Goal: Communication & Community: Answer question/provide support

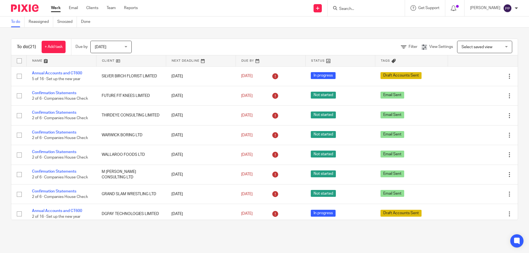
click at [356, 13] on div at bounding box center [365, 8] width 77 height 16
click at [351, 7] on input "Search" at bounding box center [363, 9] width 50 height 5
type input "cultiv"
click at [369, 23] on link at bounding box center [383, 23] width 93 height 13
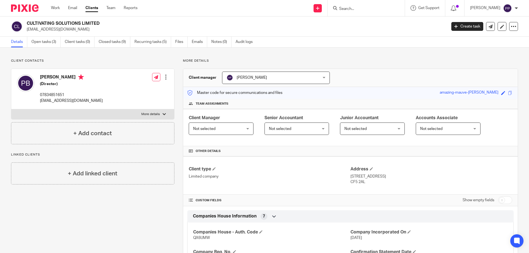
click at [355, 8] on input "Search" at bounding box center [363, 9] width 50 height 5
drag, startPoint x: 360, startPoint y: 7, endPoint x: 359, endPoint y: 10, distance: 2.9
click at [359, 10] on input "Search" at bounding box center [363, 9] width 50 height 5
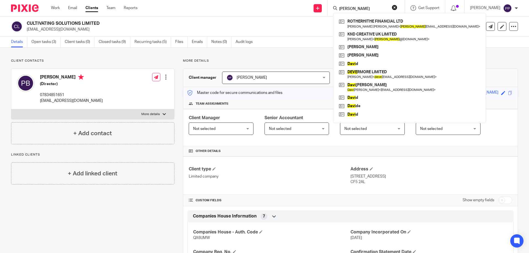
type input "dave"
click button "submit" at bounding box center [0, 0] width 0 height 0
drag, startPoint x: 355, startPoint y: 9, endPoint x: 344, endPoint y: 12, distance: 11.2
click at [344, 12] on form "dave" at bounding box center [367, 8] width 59 height 7
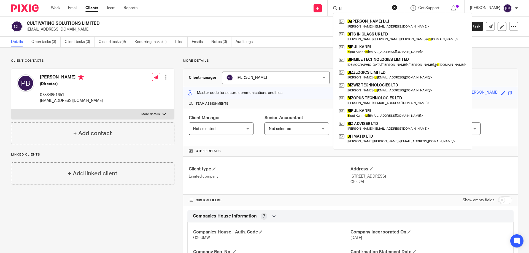
type input "b"
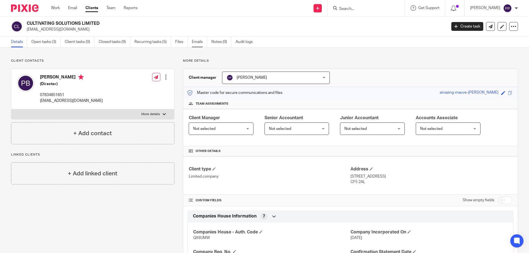
click at [204, 41] on link "Emails" at bounding box center [199, 42] width 15 height 11
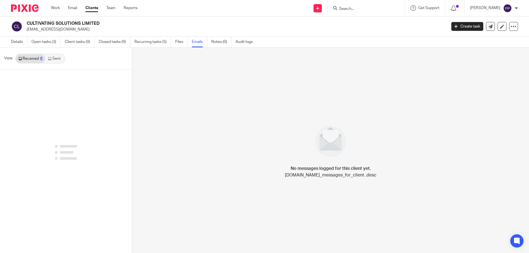
click at [56, 59] on link "Sent" at bounding box center [54, 58] width 19 height 9
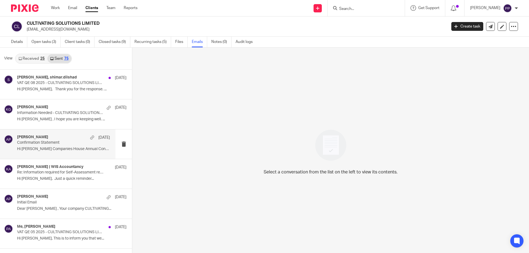
click at [36, 138] on h4 "Avishka Peiris" at bounding box center [32, 137] width 31 height 5
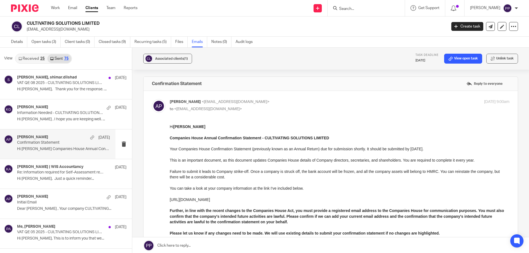
click at [31, 58] on link "Received 25" at bounding box center [32, 58] width 32 height 9
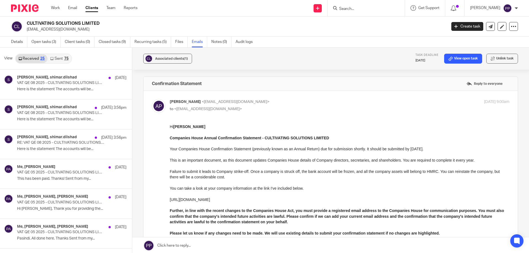
scroll to position [1, 0]
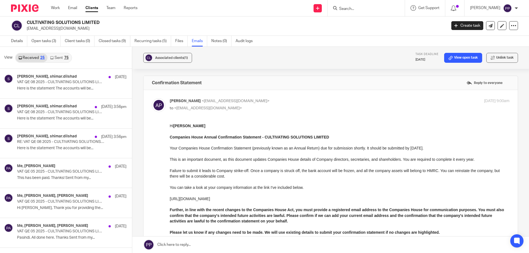
click at [54, 59] on link "Sent 75" at bounding box center [59, 57] width 24 height 9
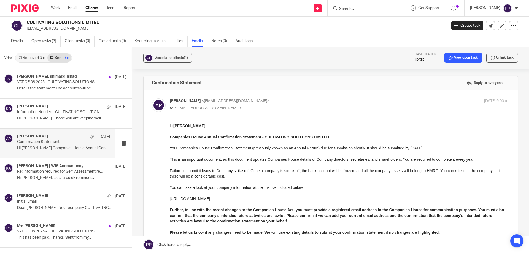
click at [36, 62] on link "Received 25" at bounding box center [32, 57] width 32 height 9
click at [23, 58] on link "Received 25" at bounding box center [32, 57] width 32 height 9
click at [51, 139] on div "Avishka Peiris 9 Aug" at bounding box center [63, 137] width 93 height 6
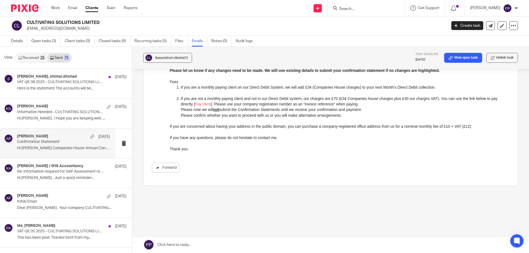
scroll to position [166, 0]
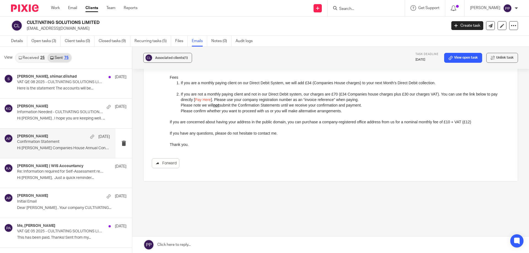
click at [169, 167] on link "Forward" at bounding box center [166, 163] width 28 height 10
click at [172, 164] on link "Forward" at bounding box center [166, 163] width 28 height 10
click at [53, 7] on link "Work" at bounding box center [55, 8] width 9 height 6
click at [70, 10] on link "Email" at bounding box center [72, 8] width 9 height 6
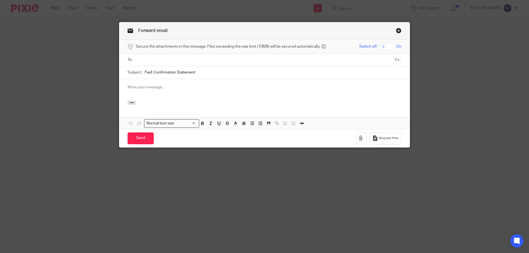
click at [151, 64] on ul at bounding box center [264, 59] width 257 height 9
click at [153, 62] on input "text" at bounding box center [264, 60] width 253 height 6
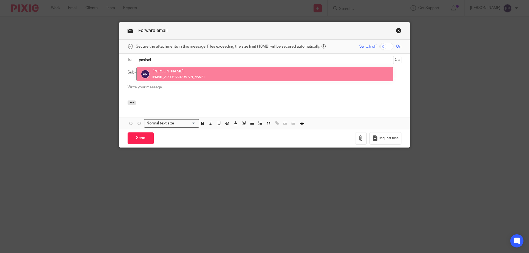
type input "pasindi"
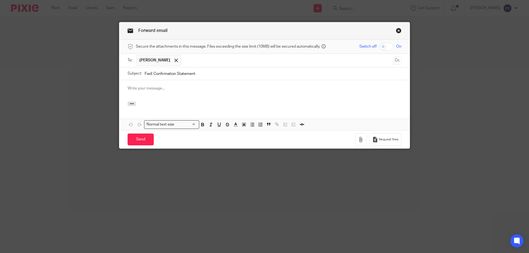
click at [141, 89] on p at bounding box center [264, 89] width 274 height 6
click at [135, 138] on input "Send" at bounding box center [140, 140] width 26 height 12
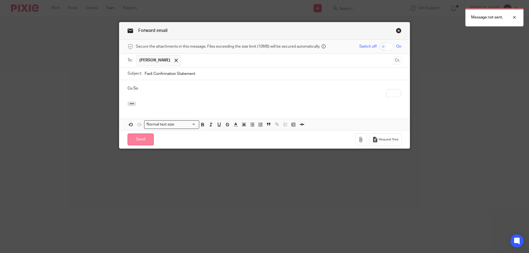
click at [134, 143] on input "Send" at bounding box center [140, 140] width 26 height 12
click at [192, 93] on p "To enrich screen reader interactions, please activate Accessibility in Grammarl…" at bounding box center [264, 94] width 274 height 6
click at [143, 89] on p "Cu So" at bounding box center [264, 89] width 274 height 6
click at [513, 40] on div at bounding box center [509, 38] width 15 height 7
click at [515, 20] on div at bounding box center [509, 17] width 15 height 7
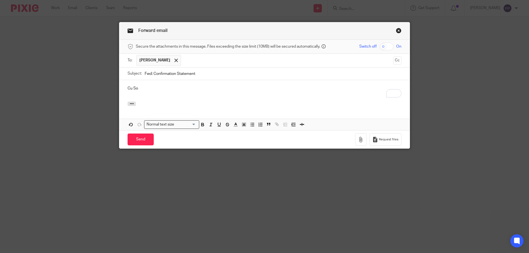
click at [165, 102] on div at bounding box center [264, 105] width 290 height 6
click at [140, 141] on input "Send" at bounding box center [140, 140] width 26 height 12
click at [397, 32] on link "Close this dialog window" at bounding box center [399, 31] width 6 height 7
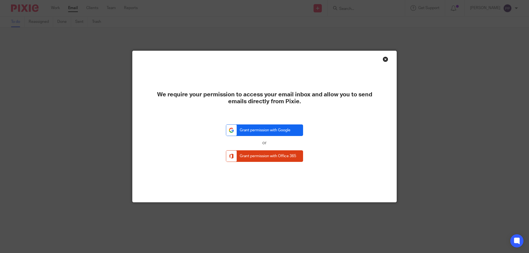
click at [280, 130] on link "Grant permission with Google" at bounding box center [264, 130] width 77 height 12
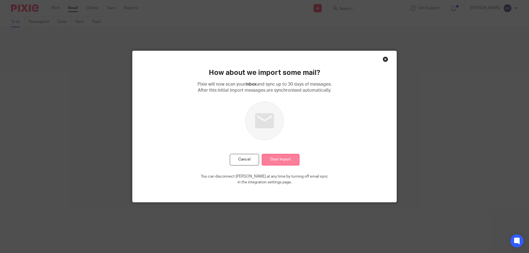
click at [286, 162] on input "Start Import" at bounding box center [281, 160] width 38 height 12
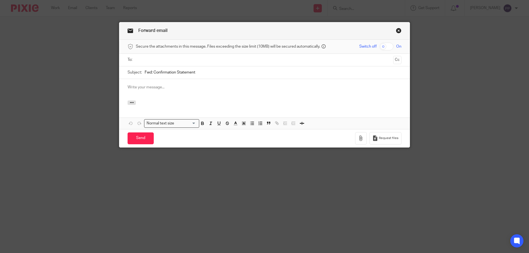
click at [157, 64] on div at bounding box center [264, 60] width 257 height 12
click at [156, 62] on input "text" at bounding box center [264, 60] width 253 height 6
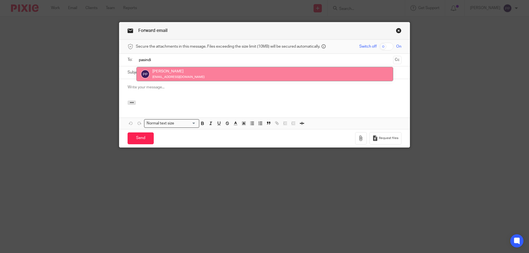
type input "pasindi"
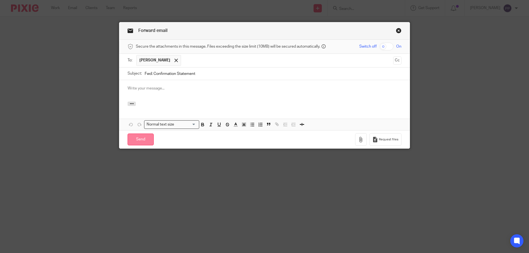
click at [135, 137] on input "Send" at bounding box center [140, 140] width 26 height 12
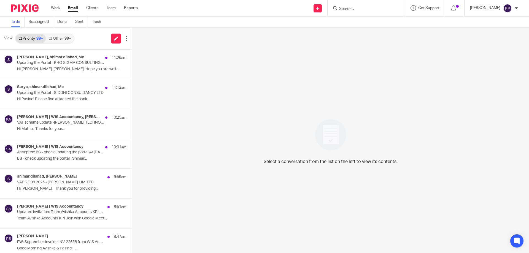
click at [517, 9] on div at bounding box center [515, 8] width 3 height 3
click at [512, 30] on span "Email integration" at bounding box center [500, 30] width 29 height 4
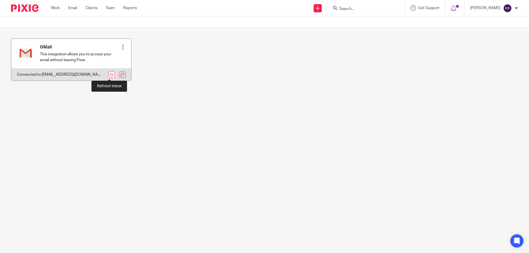
click at [108, 74] on link at bounding box center [111, 74] width 7 height 7
click at [109, 76] on link at bounding box center [111, 74] width 7 height 7
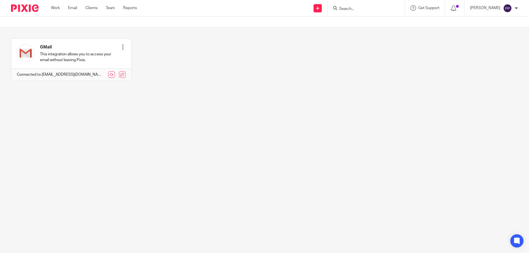
click at [352, 10] on input "Search" at bounding box center [363, 9] width 50 height 5
type input "cultivating"
click at [367, 31] on div "CULTIVATING SOLUTIONS LIMITED Paul Burleton < paulburleton@yahoo.com >" at bounding box center [384, 23] width 102 height 21
click at [366, 22] on link at bounding box center [383, 23] width 93 height 13
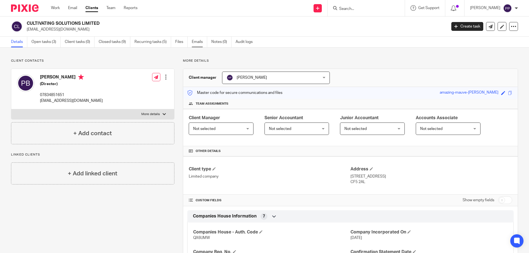
click at [196, 43] on link "Emails" at bounding box center [199, 42] width 15 height 11
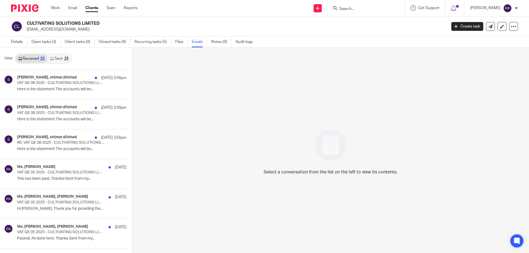
click at [58, 59] on link "Sent 25" at bounding box center [59, 58] width 24 height 9
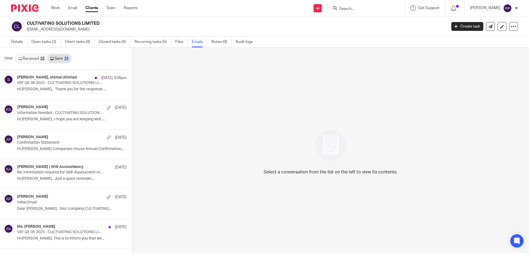
click at [28, 59] on link "Received 25" at bounding box center [32, 58] width 32 height 9
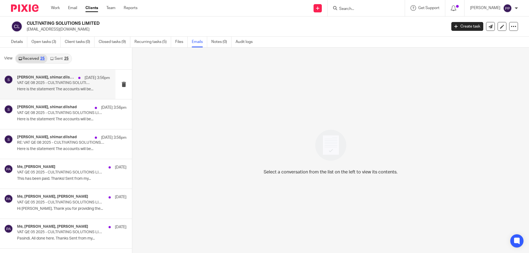
scroll to position [1, 0]
click at [31, 87] on p "Here is the statement The accounts will be..." at bounding box center [63, 88] width 93 height 5
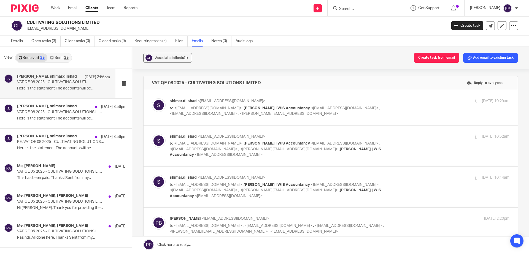
scroll to position [0, 0]
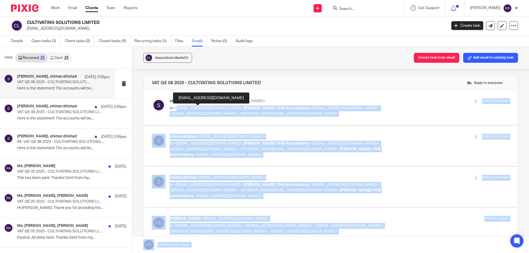
drag, startPoint x: 175, startPoint y: 110, endPoint x: 177, endPoint y: 100, distance: 10.3
click at [177, 100] on body "Work Email Clients Team Reports Work Email Clients Team Reports Settings Send n…" at bounding box center [264, 126] width 529 height 253
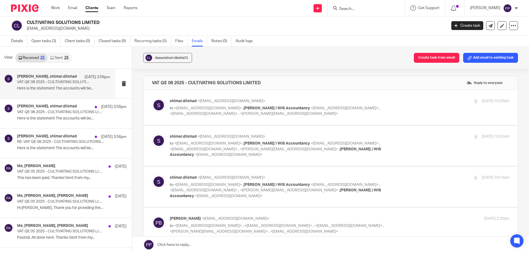
click at [162, 89] on div "VAT QE 08 2025 - CULTIVATING SOLUTIONS LIMITED Reply to everyone" at bounding box center [330, 83] width 374 height 14
drag, startPoint x: 178, startPoint y: 97, endPoint x: 224, endPoint y: 98, distance: 45.7
click at [224, 98] on div "paulburleton@yahoo.com" at bounding box center [211, 97] width 76 height 11
copy div "paulburleton@yahoo.com"
click at [373, 12] on form at bounding box center [367, 8] width 59 height 7
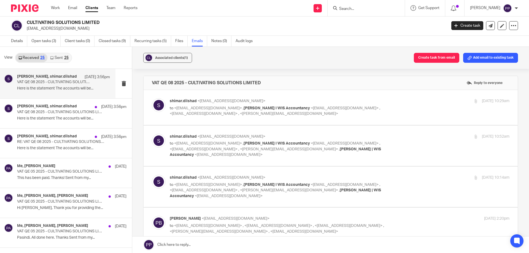
click at [355, 9] on input "Search" at bounding box center [363, 9] width 50 height 5
type input "ms66"
click at [355, 20] on link at bounding box center [388, 23] width 103 height 13
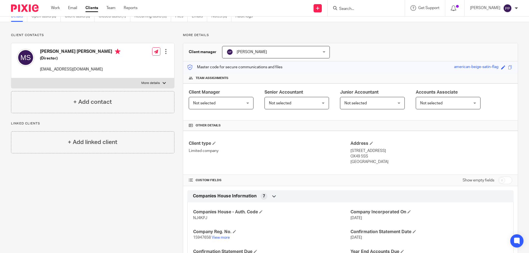
scroll to position [110, 0]
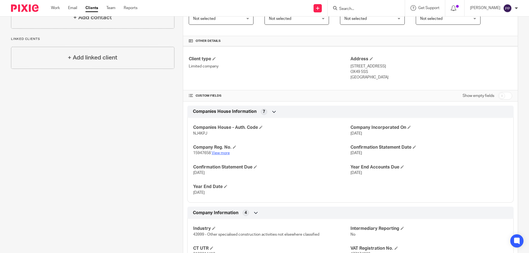
click at [221, 153] on link "View more" at bounding box center [220, 153] width 18 height 4
